Goal: Task Accomplishment & Management: Manage account settings

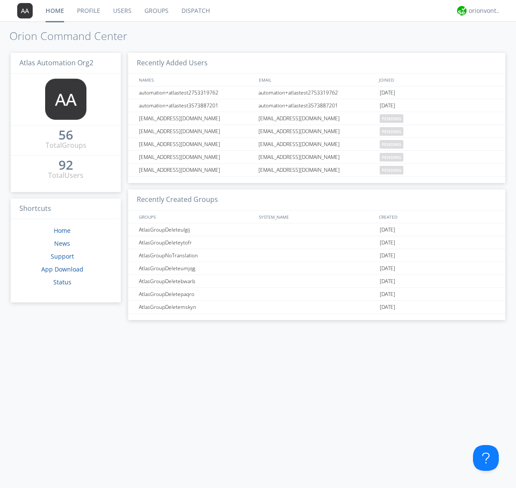
click at [122, 11] on link "Users" at bounding box center [122, 10] width 31 height 21
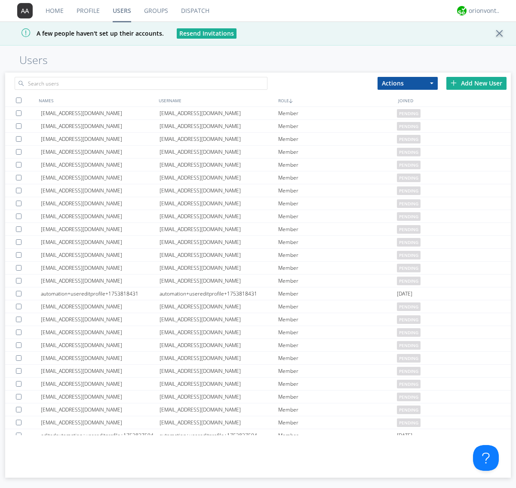
click at [476, 83] on div "Add New User" at bounding box center [476, 83] width 60 height 13
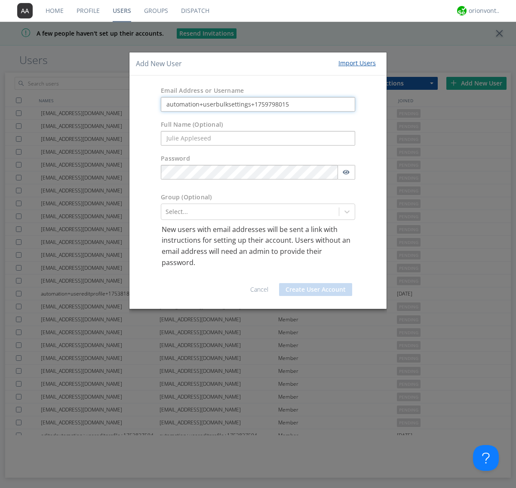
type input "automation+userbulksettings+1759798015"
click at [315, 290] on button "Create User Account" at bounding box center [315, 289] width 73 height 13
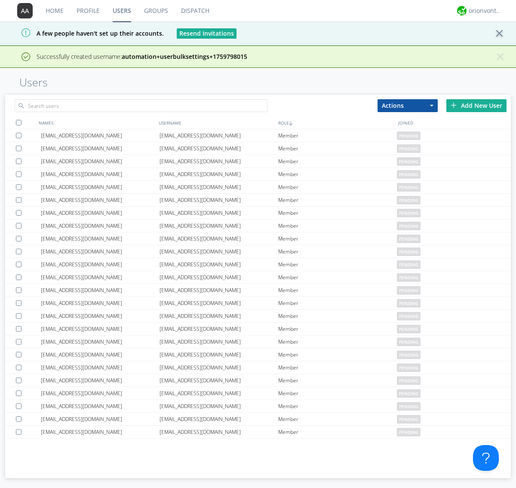
click at [476, 105] on div "Add New User" at bounding box center [476, 105] width 60 height 13
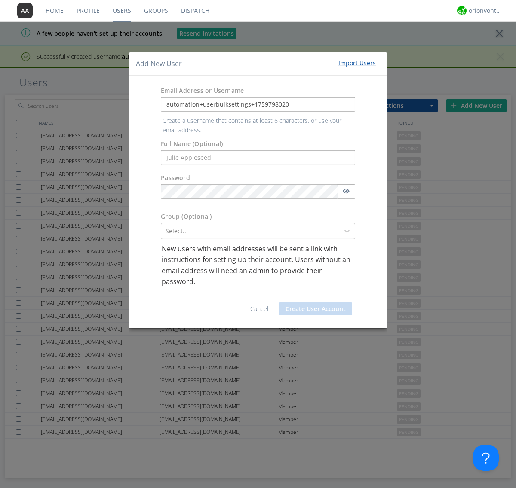
type input "automation+userbulksettings+1759798020"
click at [315, 303] on button "Create User Account" at bounding box center [315, 309] width 73 height 13
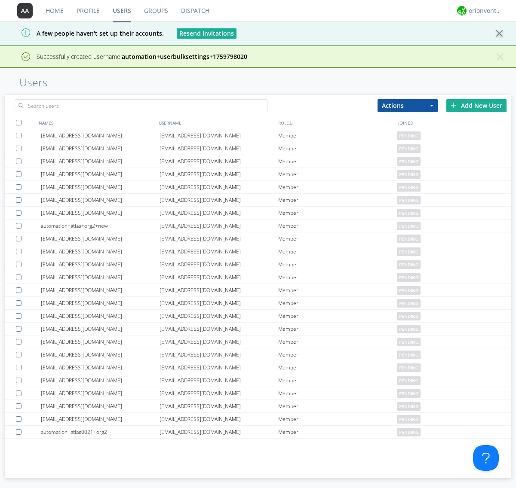
click at [476, 105] on div "Add New User" at bounding box center [476, 105] width 60 height 13
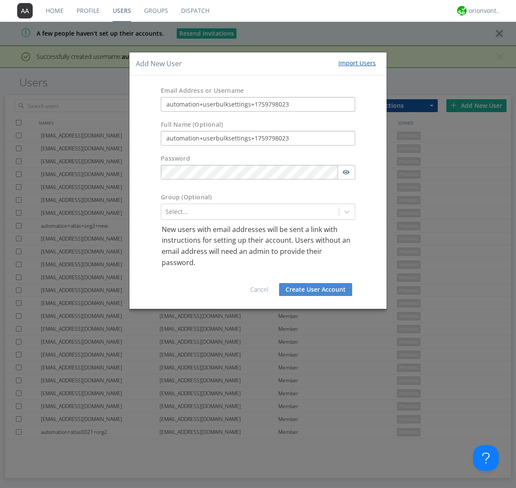
click at [315, 290] on button "Create User Account" at bounding box center [315, 289] width 73 height 13
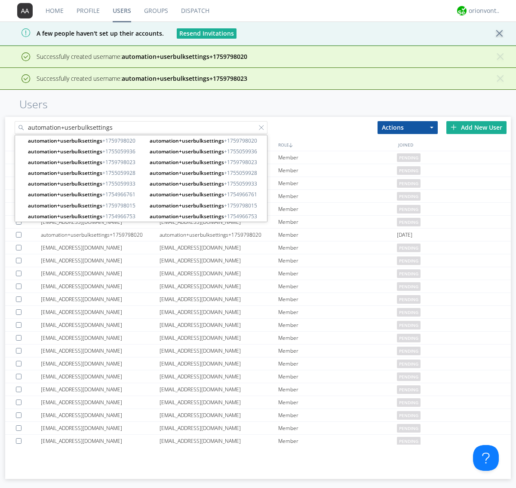
type input "automation+userbulksettings"
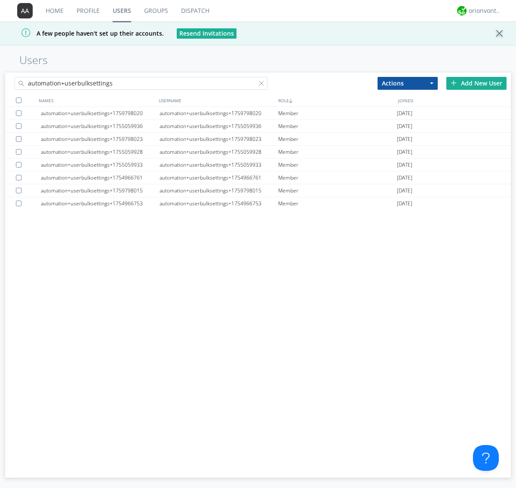
click at [18, 100] on div at bounding box center [19, 101] width 6 height 6
click at [407, 83] on button "Actions" at bounding box center [407, 83] width 60 height 13
click at [0, 0] on link "Edit Settings" at bounding box center [0, 0] width 0 height 0
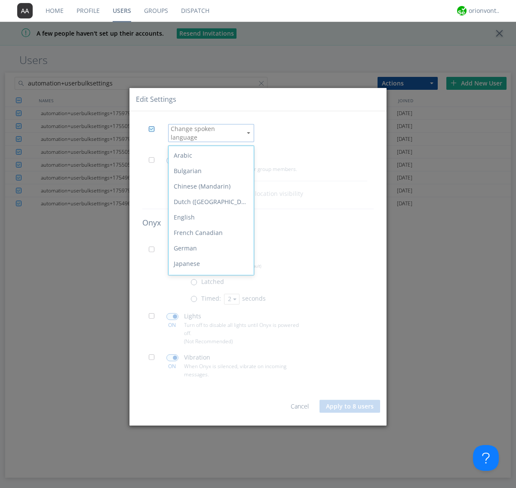
click at [209, 364] on div "Spanish" at bounding box center [210, 371] width 85 height 15
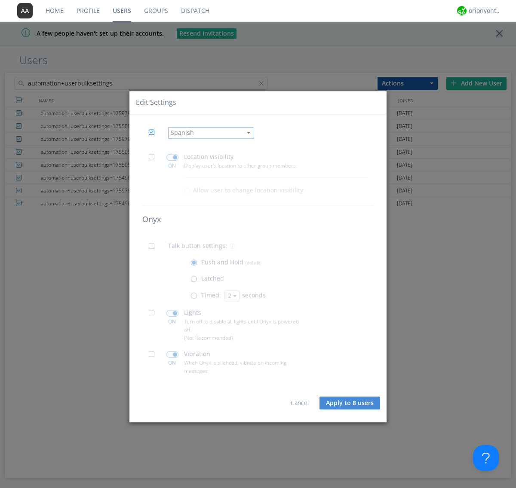
click at [154, 159] on span at bounding box center [154, 159] width 11 height 11
click at [0, 0] on input "checkbox" at bounding box center [0, 0] width 0 height 0
click at [172, 157] on span at bounding box center [172, 157] width 12 height 7
click at [0, 0] on input "checkbox" at bounding box center [0, 0] width 0 height 0
click at [154, 248] on span at bounding box center [154, 248] width 11 height 11
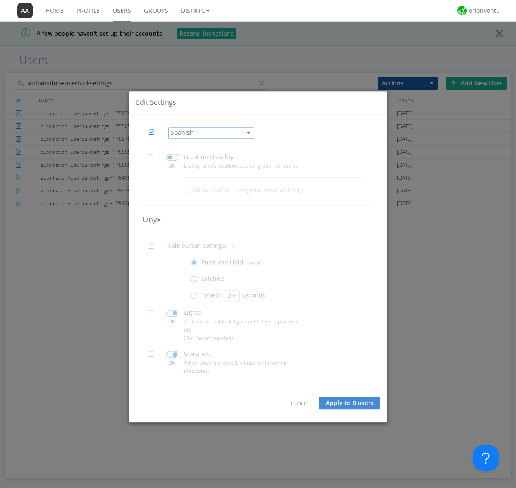
click at [0, 0] on input "checkbox" at bounding box center [0, 0] width 0 height 0
click at [196, 297] on span at bounding box center [195, 297] width 11 height 11
click at [0, 0] on input "radio" at bounding box center [0, 0] width 0 height 0
click at [231, 296] on button "2" at bounding box center [231, 295] width 15 height 11
click at [0, 0] on link "3" at bounding box center [0, 0] width 0 height 0
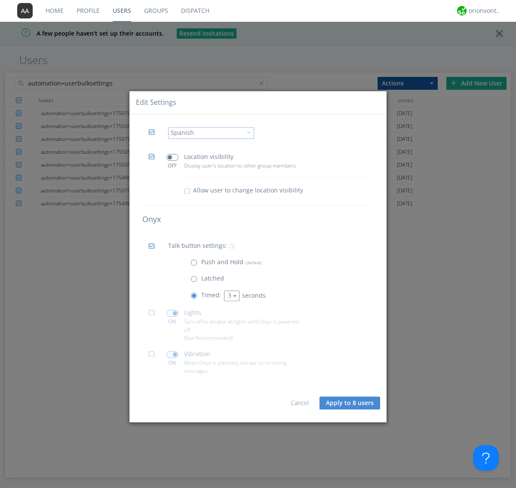
click at [154, 315] on span at bounding box center [154, 315] width 11 height 11
click at [0, 0] on input "checkbox" at bounding box center [0, 0] width 0 height 0
click at [172, 313] on span at bounding box center [172, 313] width 12 height 7
click at [0, 0] on input "checkbox" at bounding box center [0, 0] width 0 height 0
click at [154, 356] on span at bounding box center [154, 356] width 11 height 11
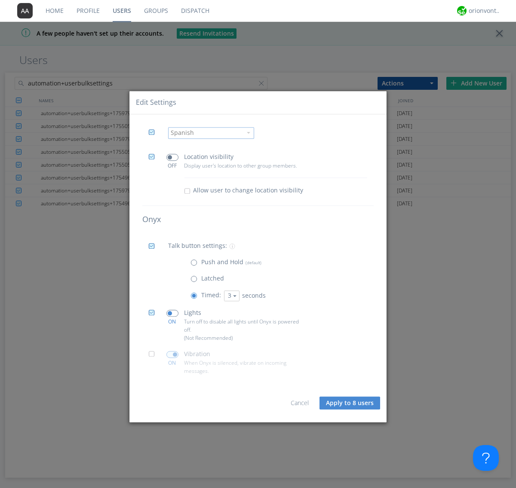
click at [0, 0] on input "checkbox" at bounding box center [0, 0] width 0 height 0
click at [172, 354] on span at bounding box center [172, 354] width 12 height 7
click at [0, 0] on input "checkbox" at bounding box center [0, 0] width 0 height 0
click at [350, 403] on button "Apply to 8 users" at bounding box center [349, 403] width 61 height 13
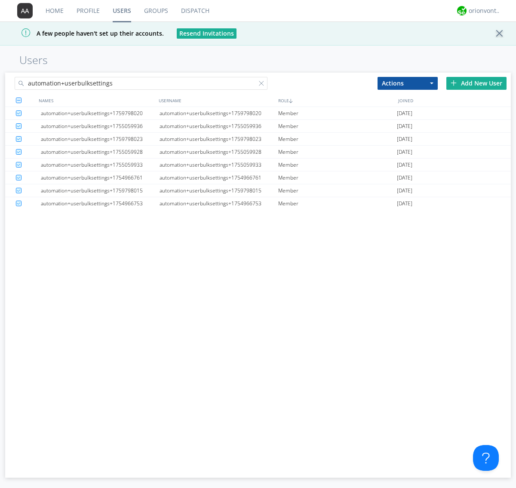
click at [122, 11] on link "Users" at bounding box center [121, 10] width 31 height 21
click at [263, 85] on div at bounding box center [263, 85] width 9 height 9
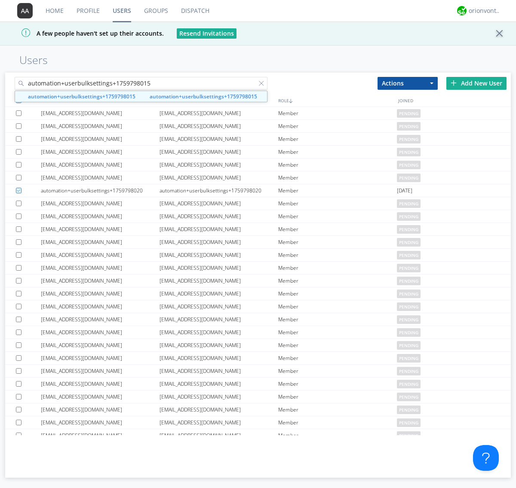
type input "automation+userbulksettings+1759798015"
